Goal: Communication & Community: Answer question/provide support

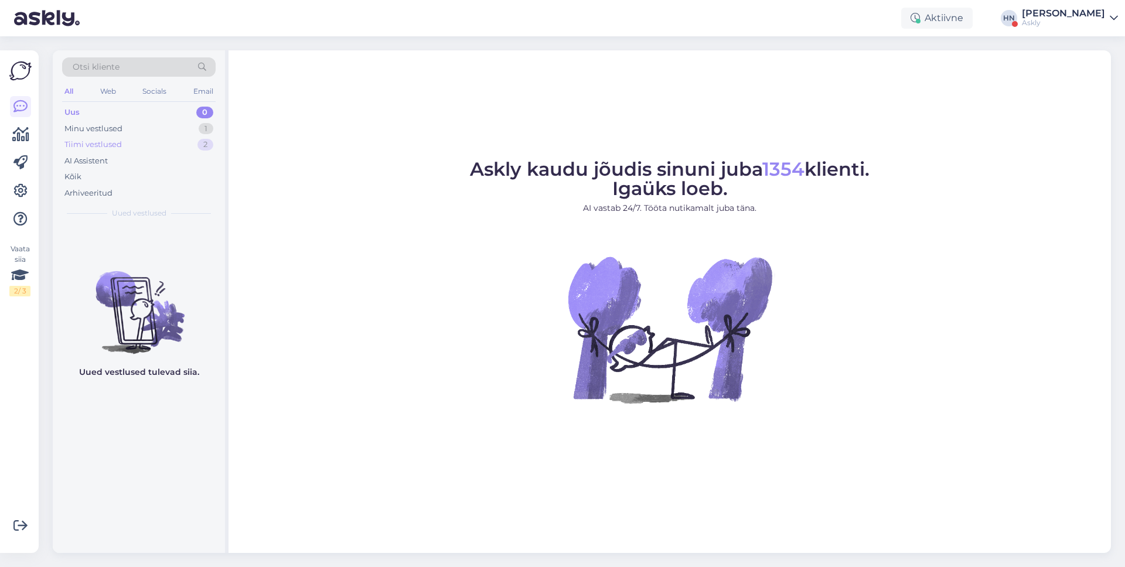
click at [199, 142] on div "2" at bounding box center [205, 145] width 16 height 12
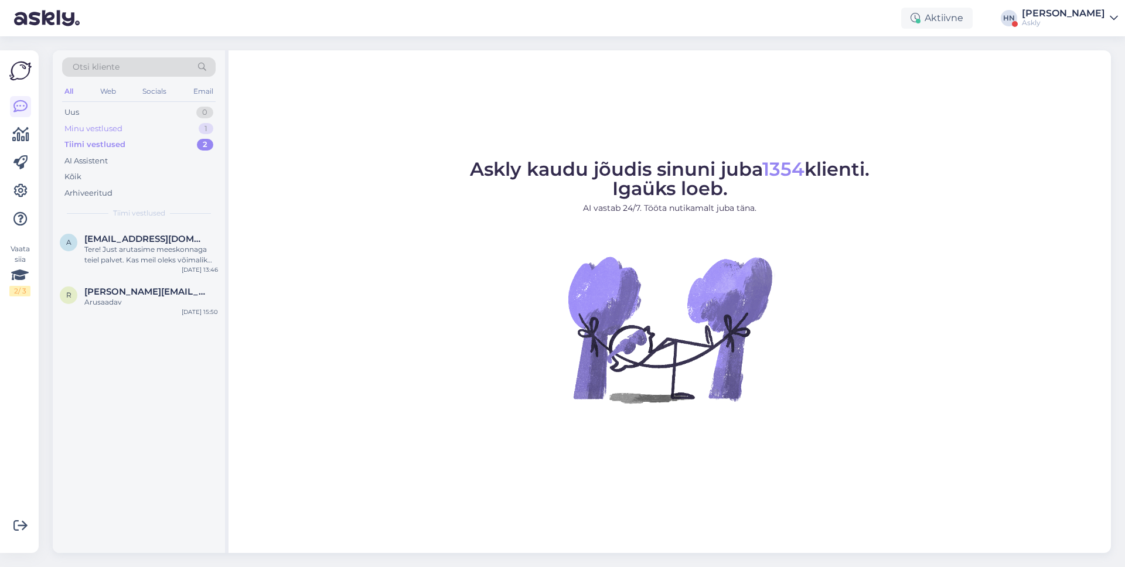
click at [195, 127] on div "Minu vestlused 1" at bounding box center [138, 129] width 153 height 16
click at [163, 174] on div "Kõik" at bounding box center [138, 177] width 153 height 16
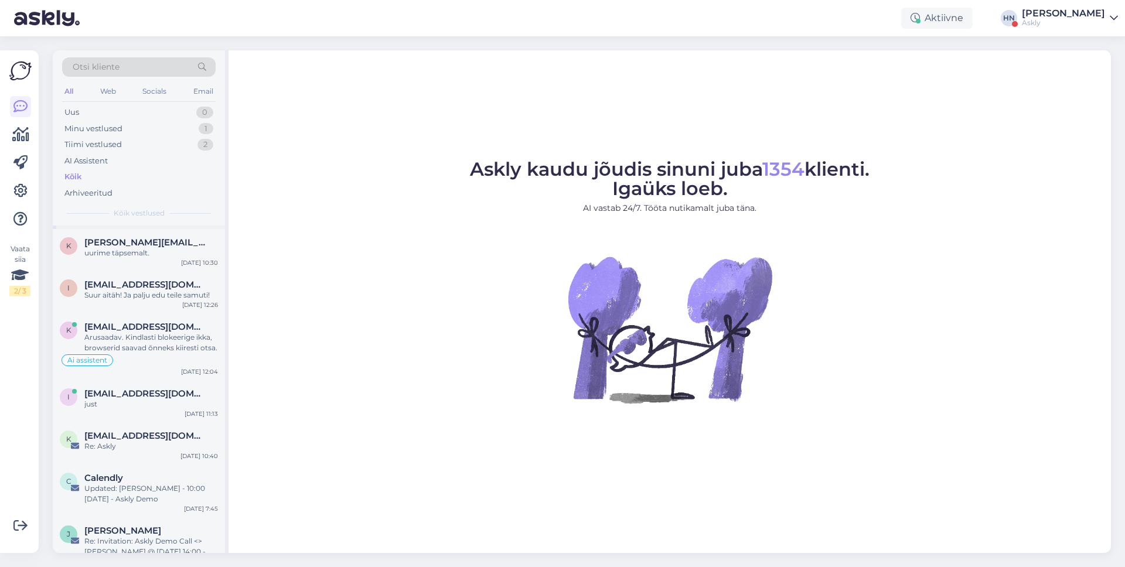
scroll to position [40, 0]
click at [138, 333] on div "Arusaadav. Kindlasti blokeerige ikka, browserid saavad õnneks kiiresti otsa." at bounding box center [151, 341] width 134 height 21
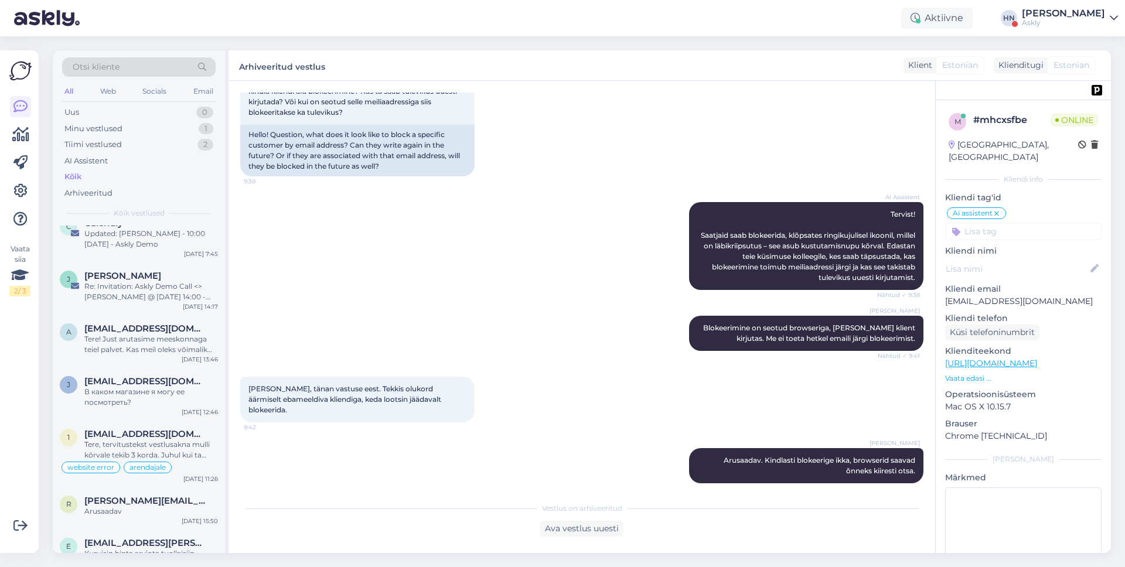
scroll to position [0, 0]
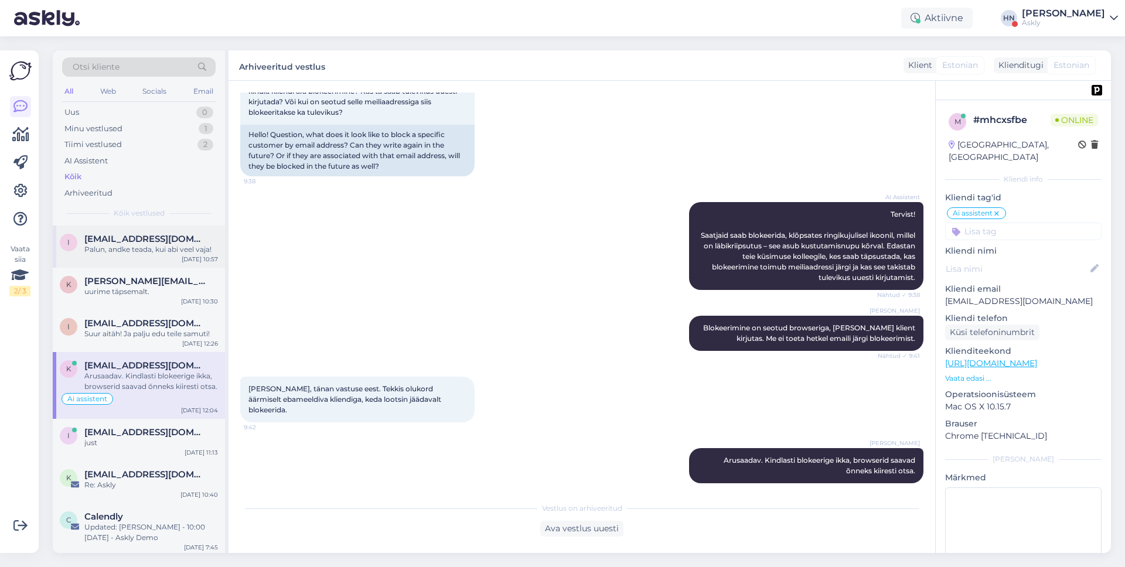
click at [166, 265] on div "i info@mybreden.com Palun, andke teada, kui abi veel vaja! Oct 1 10:57" at bounding box center [139, 247] width 172 height 42
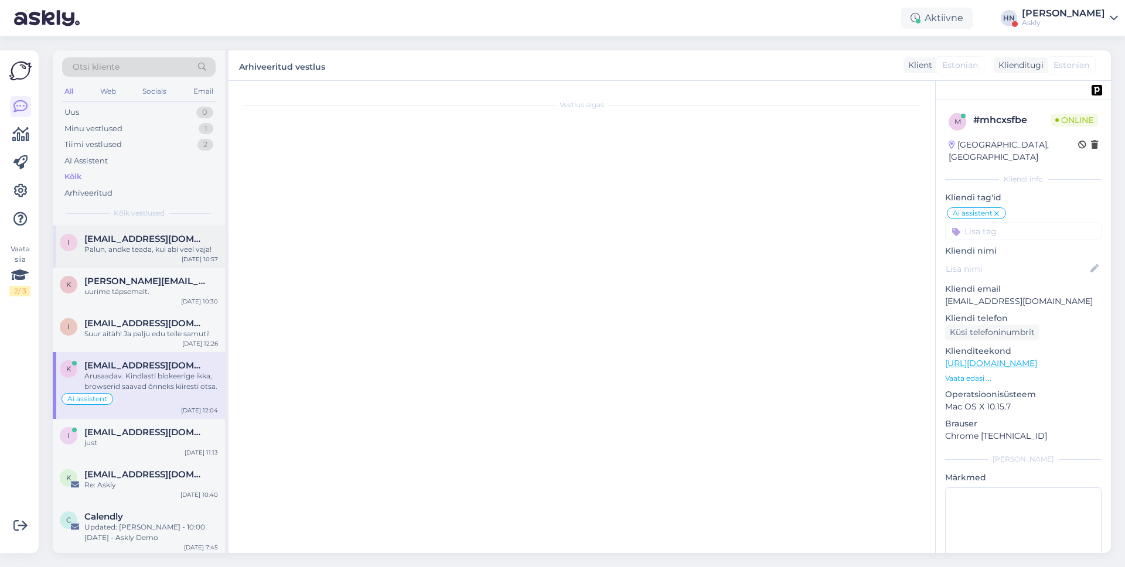
scroll to position [2666, 0]
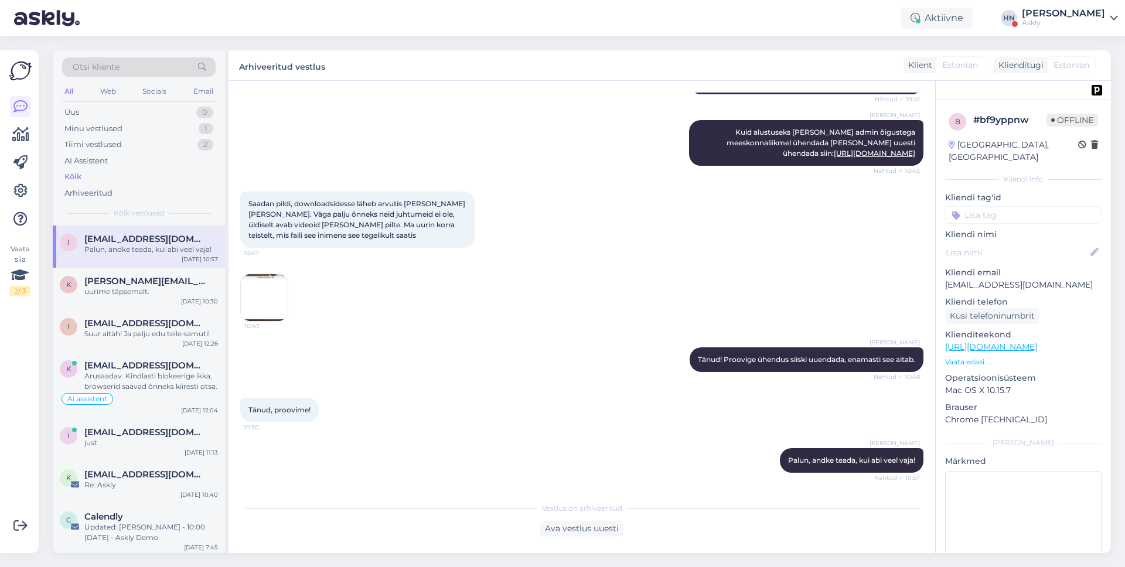
click at [371, 86] on div "Vestlus algas Jun 6 2025 Tere! Kas peale kliendile vastamist on võimalik muuta …" at bounding box center [581, 317] width 706 height 472
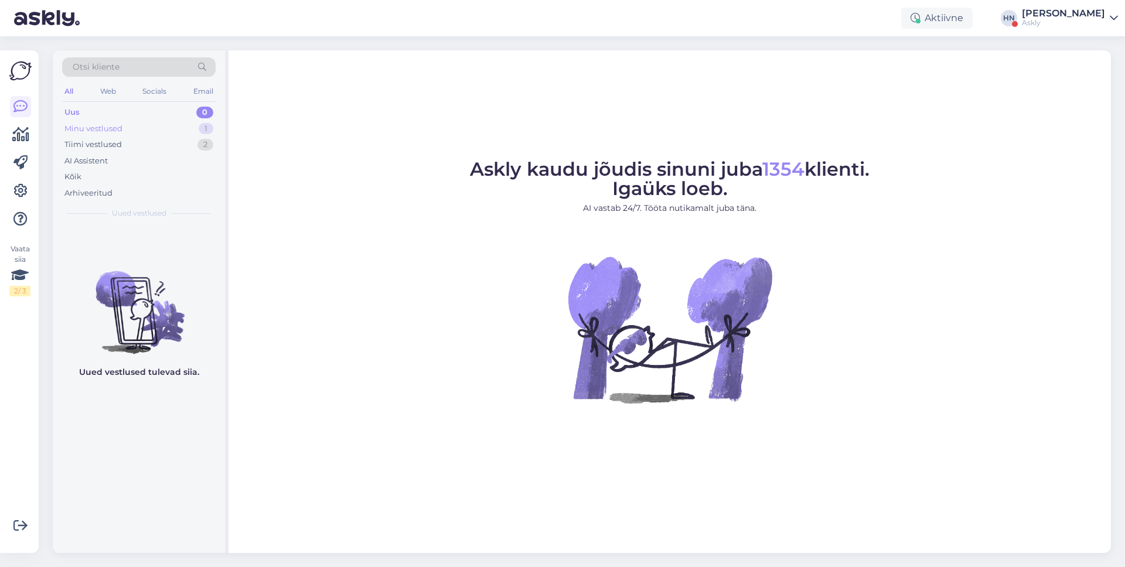
click at [209, 128] on div "1" at bounding box center [206, 129] width 15 height 12
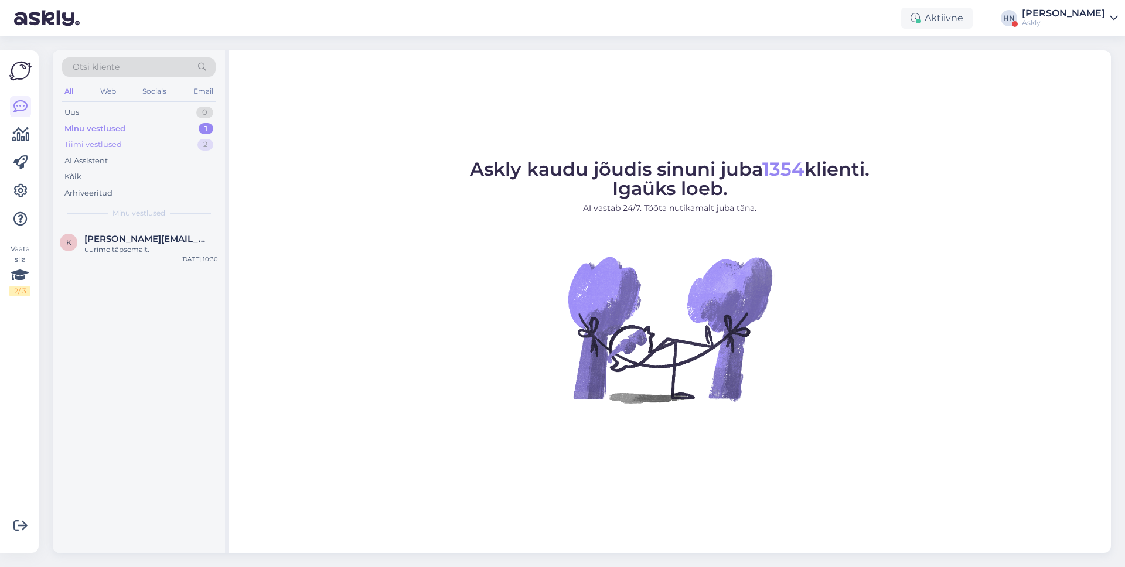
click at [182, 144] on div "Tiimi vestlused 2" at bounding box center [138, 144] width 153 height 16
click at [145, 161] on div "AI Assistent" at bounding box center [138, 161] width 153 height 16
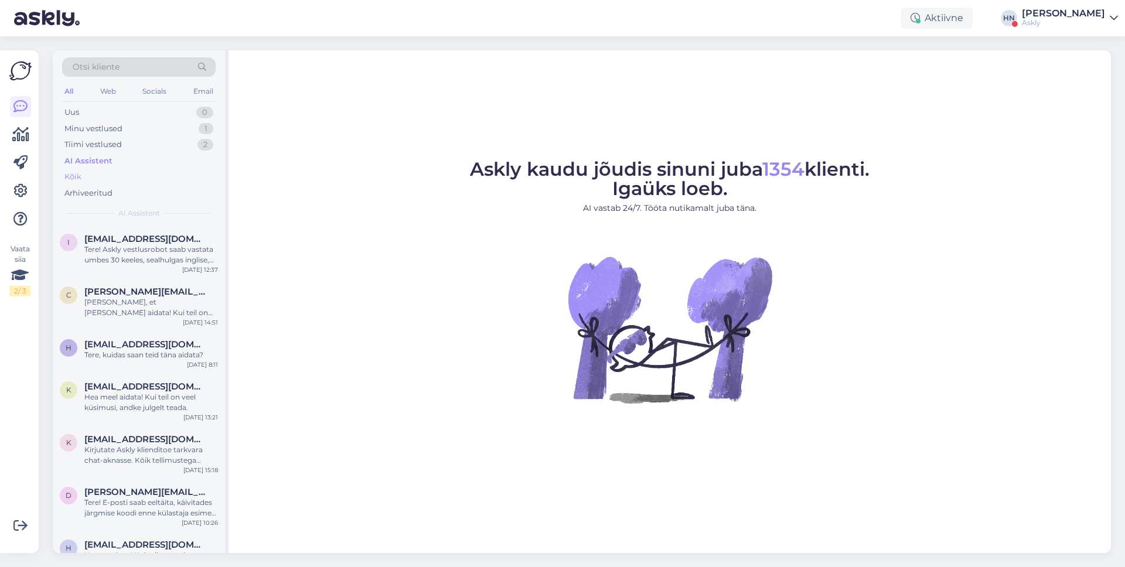
click at [141, 173] on div "Kõik" at bounding box center [138, 177] width 153 height 16
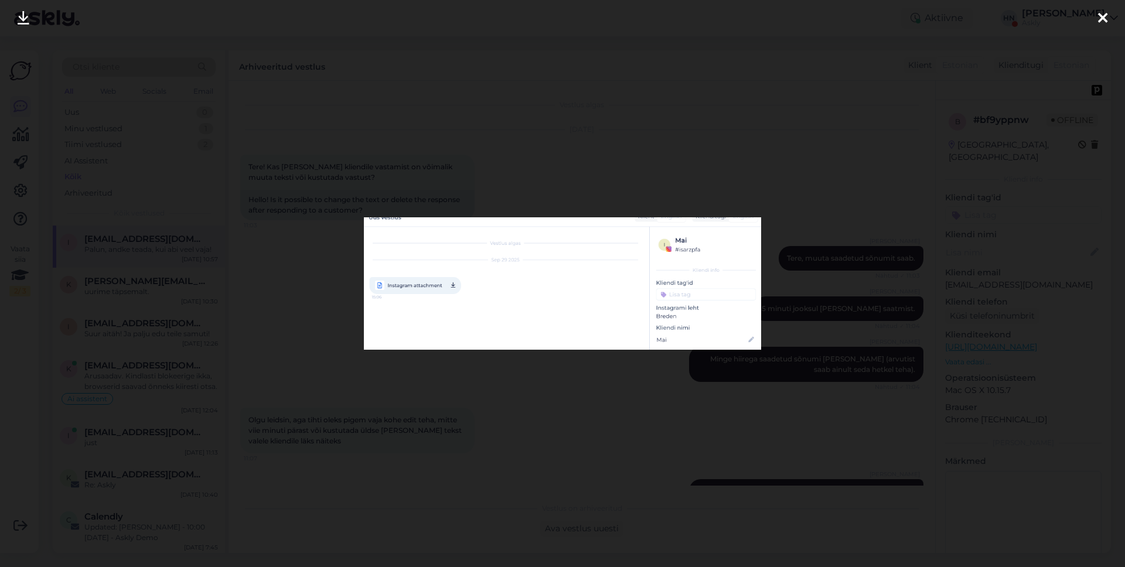
scroll to position [1776, 0]
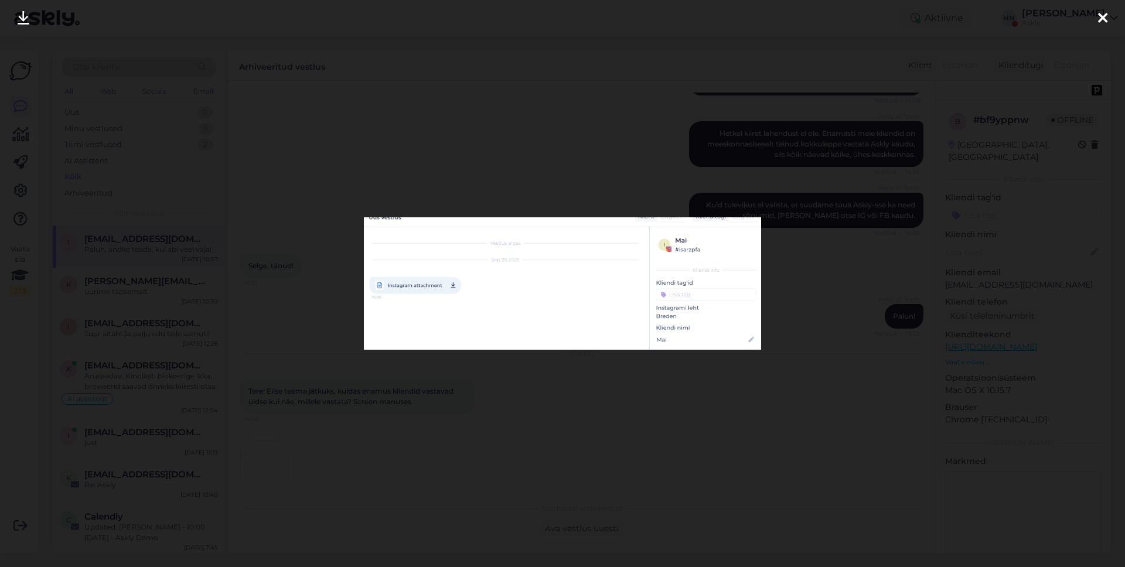
click at [828, 81] on div at bounding box center [562, 283] width 1125 height 567
